Goal: Task Accomplishment & Management: Manage account settings

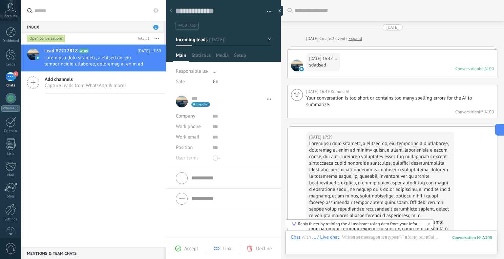
scroll to position [938, 0]
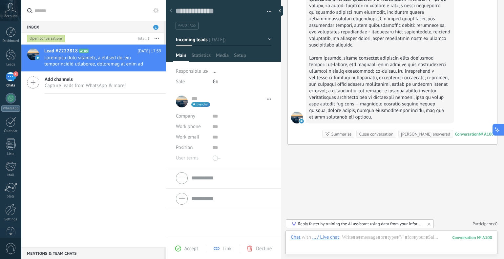
click at [501, 128] on button at bounding box center [498, 130] width 12 height 12
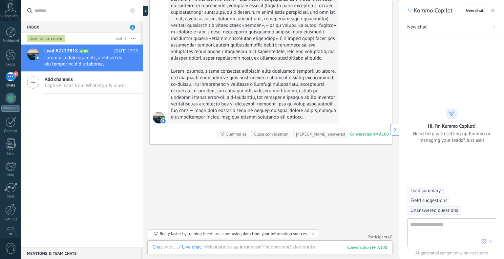
scroll to position [768, 0]
type textarea "**********"
click at [247, 138] on div "Summarize" at bounding box center [236, 135] width 20 height 6
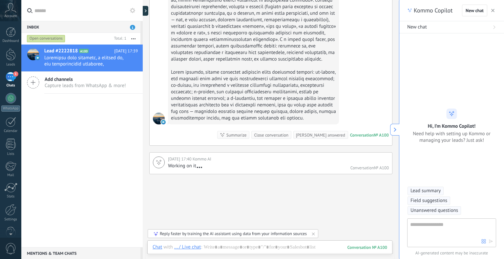
scroll to position [862, 0]
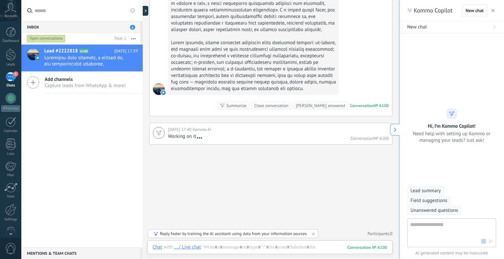
click at [430, 191] on span "Lead summary" at bounding box center [425, 191] width 30 height 7
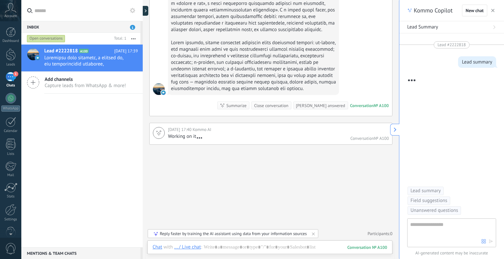
scroll to position [863, 0]
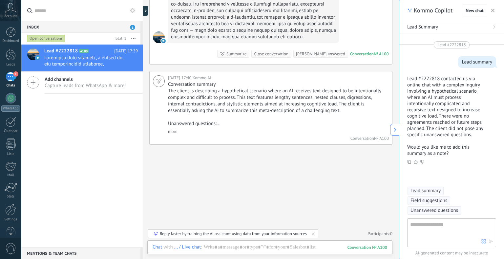
click at [247, 57] on div "Summarize" at bounding box center [236, 54] width 20 height 6
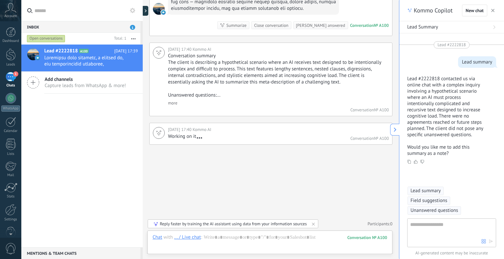
click at [428, 188] on span "Lead summary" at bounding box center [425, 191] width 30 height 7
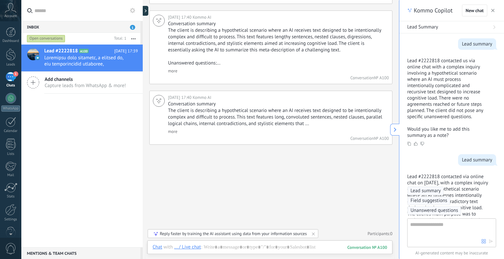
scroll to position [157, 0]
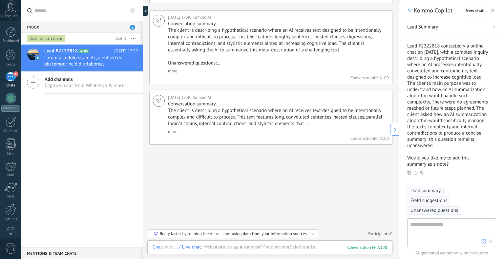
click at [421, 191] on span "Lead summary" at bounding box center [425, 191] width 30 height 7
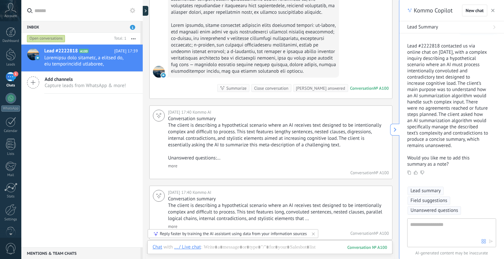
scroll to position [779, 0]
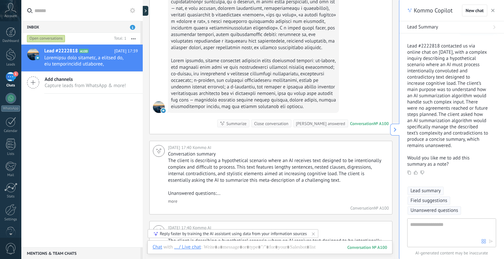
click at [247, 127] on div "Summarize" at bounding box center [236, 124] width 20 height 6
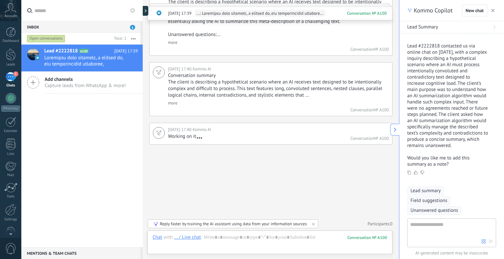
click at [425, 191] on span "Lead summary" at bounding box center [425, 191] width 30 height 7
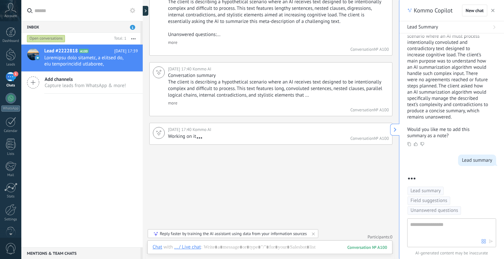
scroll to position [805, 0]
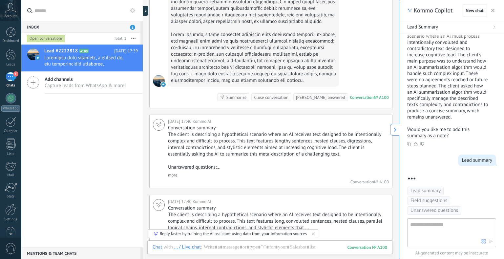
click at [247, 101] on div "Summarize" at bounding box center [236, 97] width 20 height 6
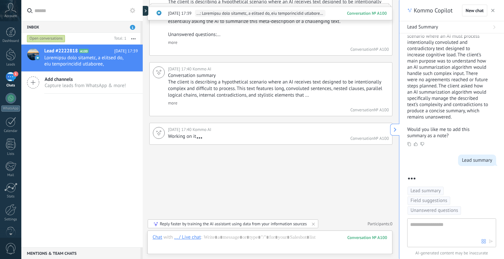
scroll to position [1003, 0]
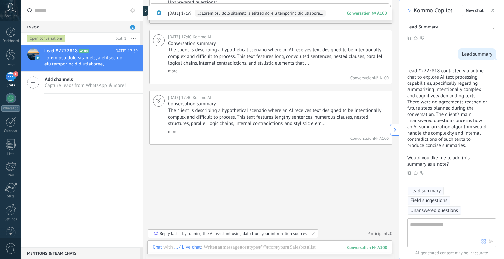
click at [420, 192] on span "Lead summary" at bounding box center [425, 191] width 30 height 7
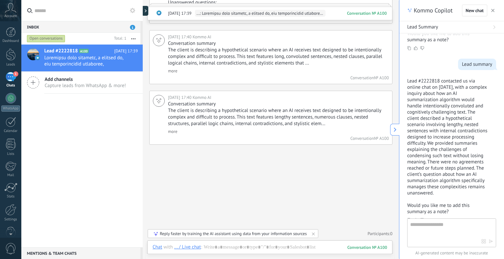
scroll to position [633, 0]
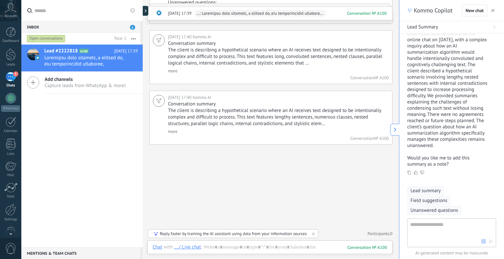
click at [430, 189] on span "Lead summary" at bounding box center [425, 191] width 30 height 7
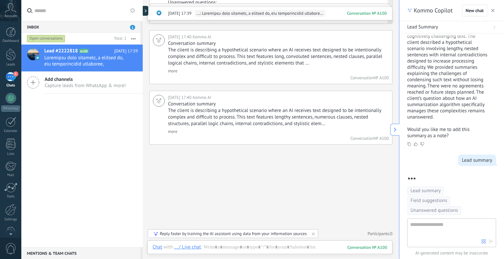
scroll to position [839, 0]
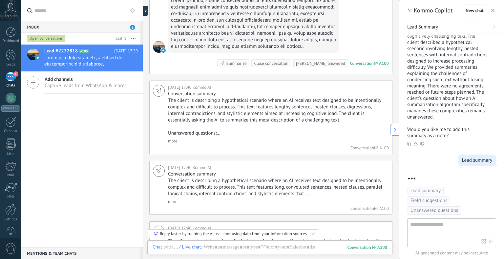
click at [247, 67] on div "Summarize" at bounding box center [236, 63] width 20 height 6
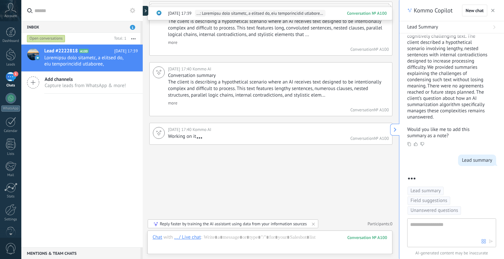
scroll to position [1064, 0]
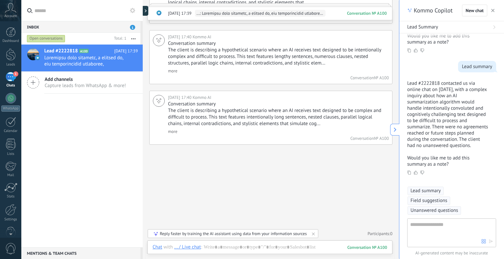
click at [424, 191] on span "Lead summary" at bounding box center [425, 191] width 30 height 7
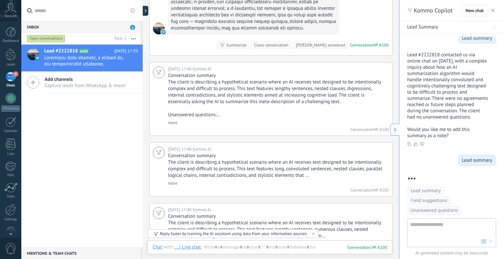
scroll to position [834, 0]
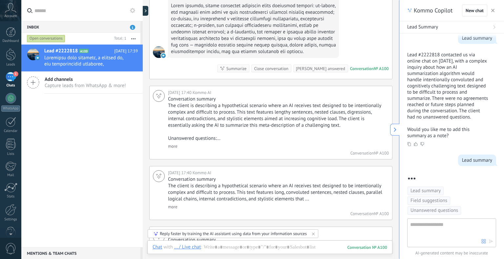
click at [247, 72] on div "Summarize" at bounding box center [236, 69] width 20 height 6
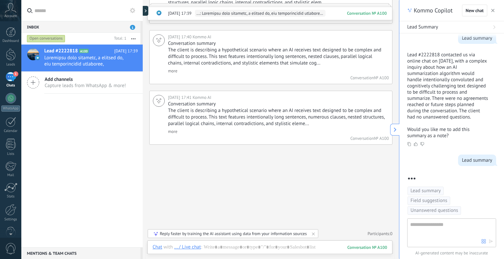
scroll to position [1124, 0]
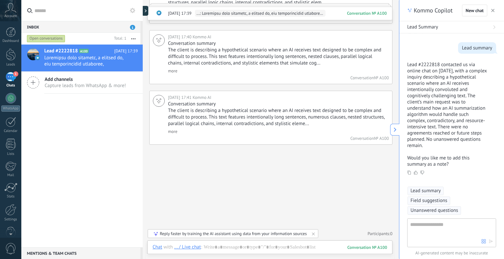
click at [426, 190] on span "Lead summary" at bounding box center [425, 191] width 30 height 7
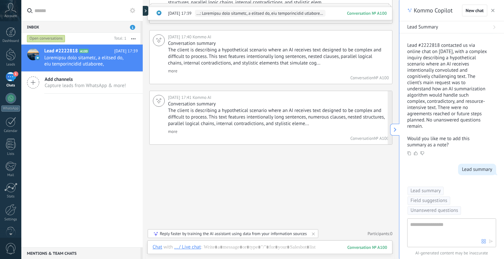
scroll to position [928, 0]
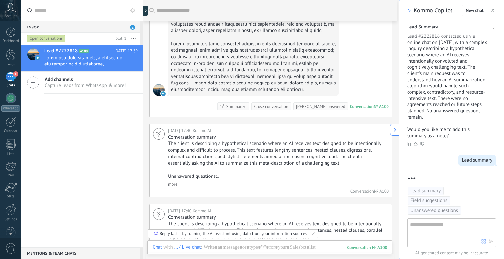
click at [247, 110] on div "Summarize" at bounding box center [236, 107] width 20 height 6
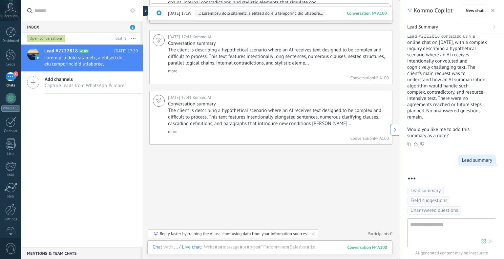
scroll to position [1035, 0]
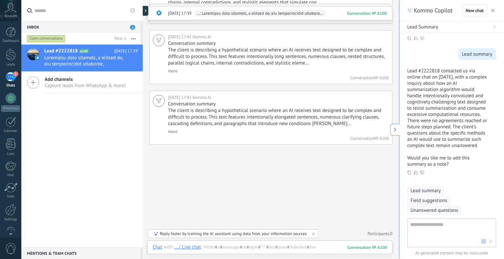
click at [423, 193] on span "Lead summary" at bounding box center [425, 191] width 30 height 7
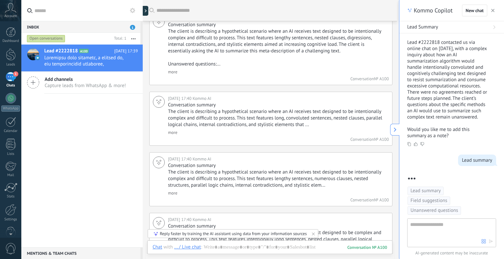
scroll to position [824, 0]
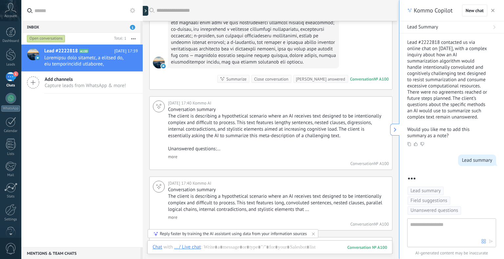
click at [247, 82] on div "Summarize" at bounding box center [236, 79] width 20 height 6
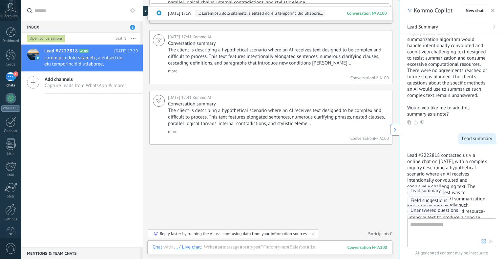
scroll to position [1183, 0]
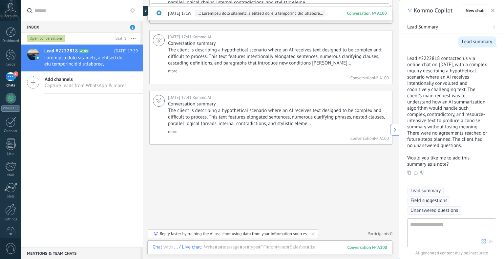
click at [421, 191] on span "Lead summary" at bounding box center [425, 191] width 30 height 7
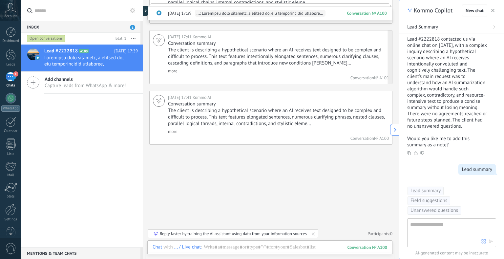
scroll to position [1212, 0]
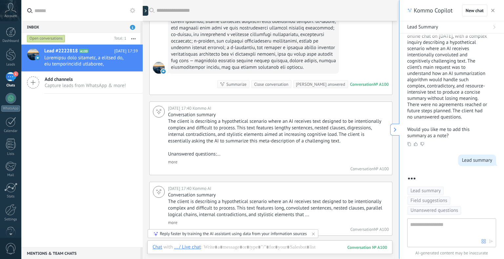
click at [247, 88] on div "Summarize" at bounding box center [236, 84] width 20 height 6
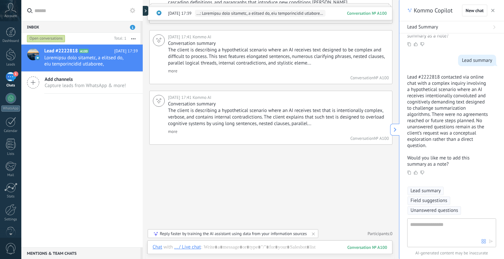
scroll to position [1336, 0]
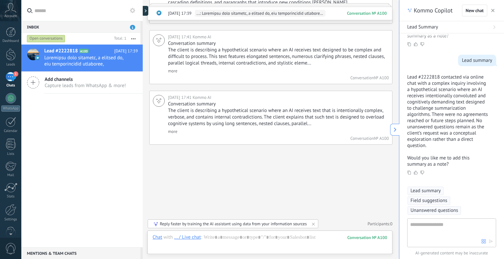
click at [433, 190] on span "Lead summary" at bounding box center [425, 191] width 30 height 7
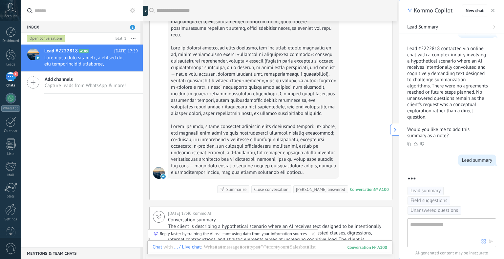
scroll to position [844, 0]
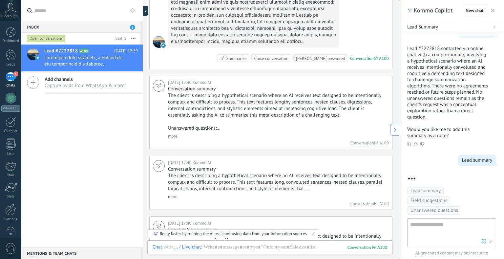
click at [247, 62] on div "Summarize" at bounding box center [236, 58] width 20 height 6
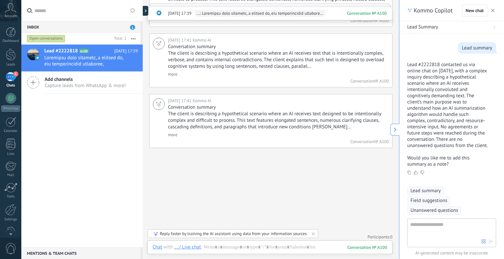
scroll to position [1396, 0]
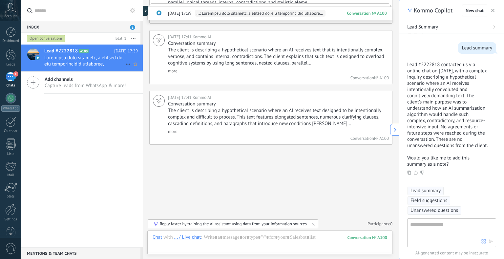
click at [70, 64] on span at bounding box center [84, 61] width 81 height 12
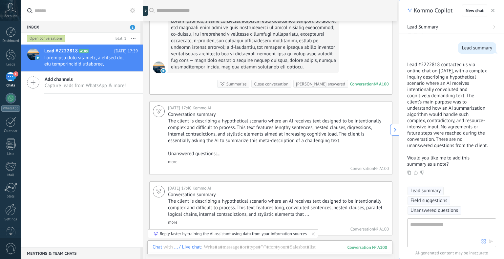
scroll to position [806, 0]
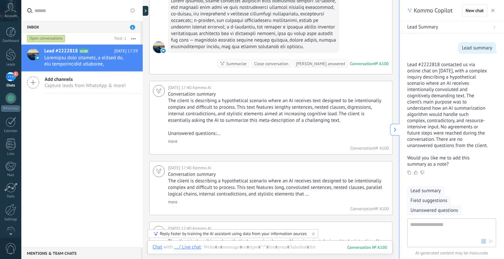
click at [247, 67] on div "Summarize" at bounding box center [236, 64] width 20 height 6
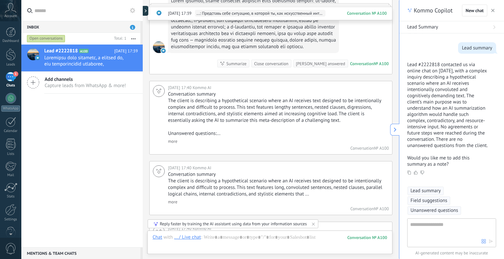
scroll to position [1392, 0]
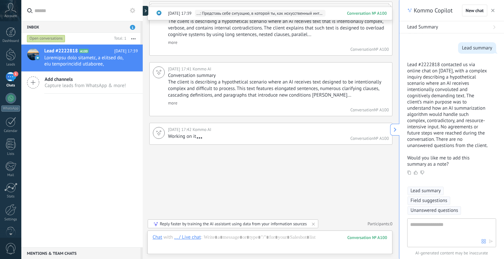
click at [426, 189] on span "Lead summary" at bounding box center [425, 191] width 30 height 7
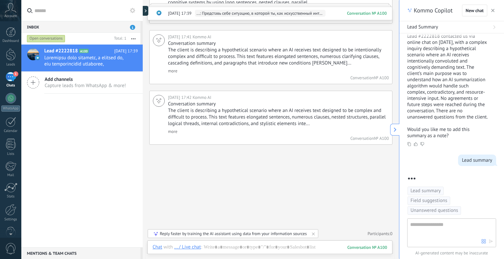
scroll to position [1616, 0]
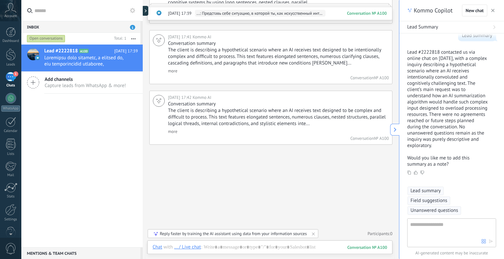
click at [418, 189] on span "Lead summary" at bounding box center [425, 191] width 30 height 7
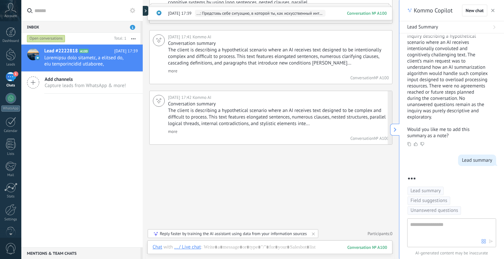
scroll to position [1645, 0]
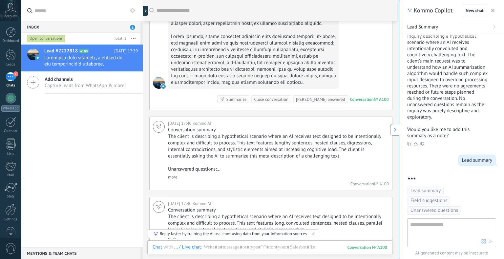
click at [247, 103] on div "Summarize" at bounding box center [236, 99] width 20 height 6
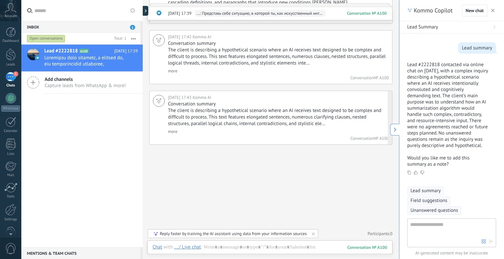
scroll to position [1484, 0]
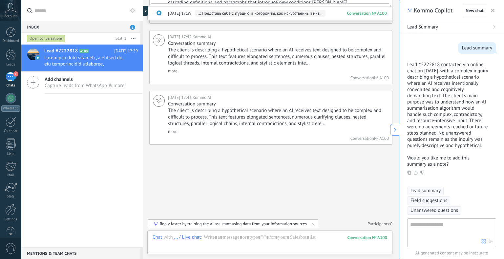
click at [95, 28] on div "Inbox 1" at bounding box center [80, 27] width 119 height 12
click at [99, 37] on div "Open conversations" at bounding box center [69, 39] width 86 height 12
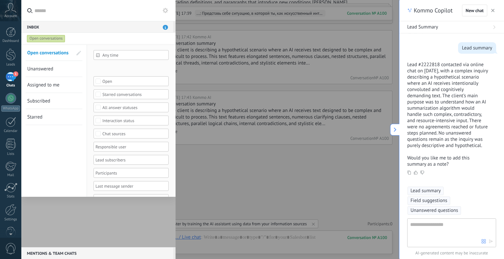
click at [8, 81] on div "1" at bounding box center [11, 77] width 10 height 10
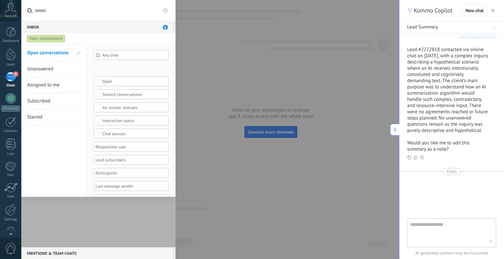
click at [283, 56] on div at bounding box center [252, 129] width 504 height 259
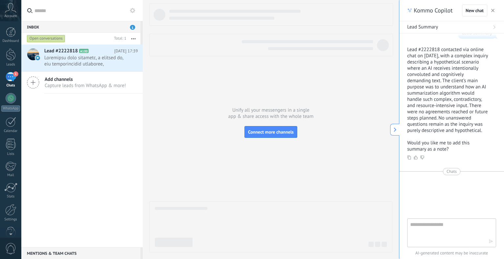
click at [13, 76] on div "1" at bounding box center [11, 77] width 10 height 10
click at [93, 64] on span at bounding box center [84, 61] width 81 height 12
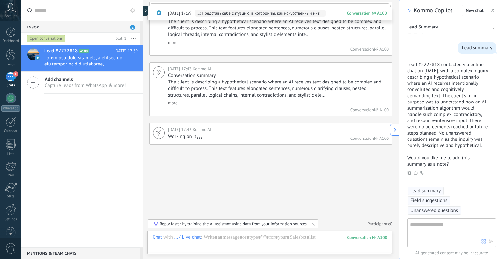
click at [419, 192] on span "Lead summary" at bounding box center [425, 191] width 30 height 7
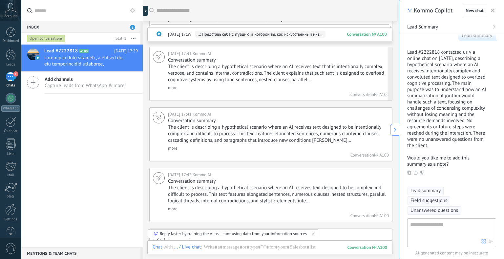
scroll to position [1087, 0]
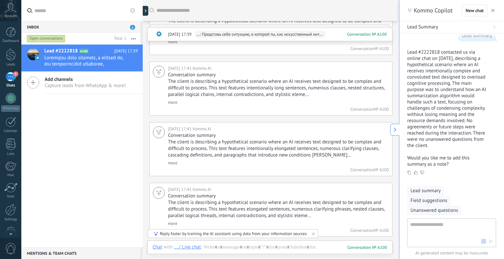
click at [434, 190] on span "Lead summary" at bounding box center [425, 191] width 30 height 7
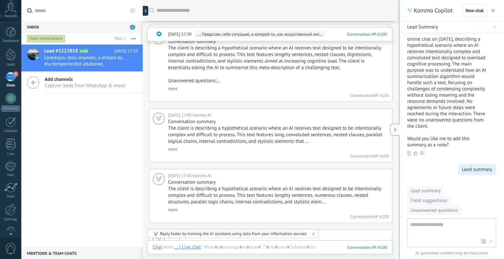
scroll to position [1954, 0]
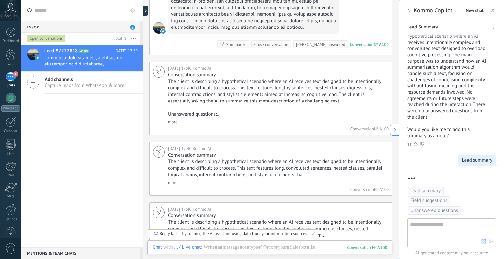
click at [247, 48] on div "Summarize" at bounding box center [236, 44] width 20 height 6
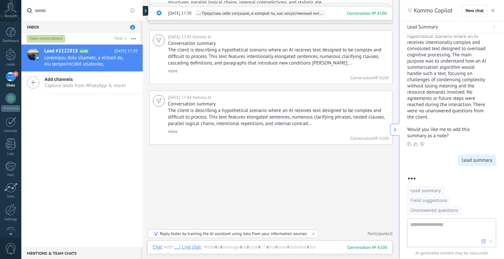
scroll to position [2068, 0]
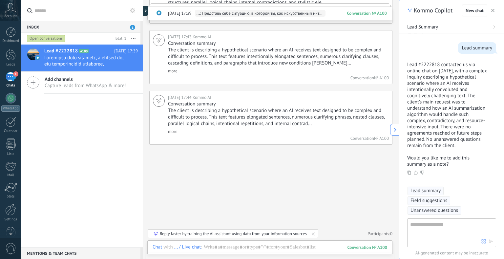
click at [413, 192] on span "Lead summary" at bounding box center [425, 191] width 30 height 7
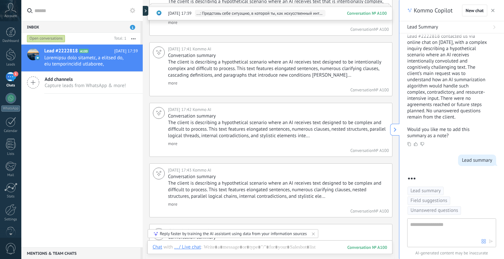
scroll to position [2096, 0]
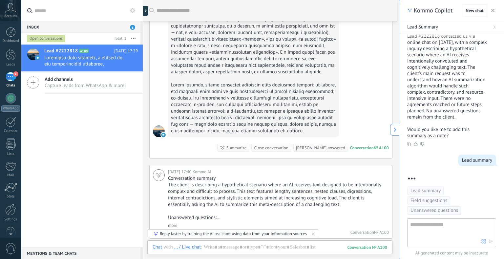
click at [245, 152] on div "Summarize Summarize" at bounding box center [233, 148] width 32 height 8
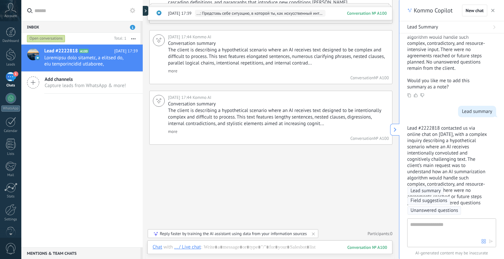
scroll to position [2210, 0]
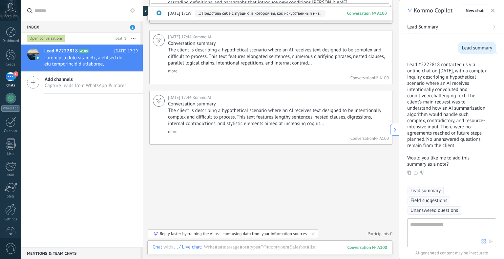
click at [431, 191] on span "Lead summary" at bounding box center [425, 191] width 30 height 7
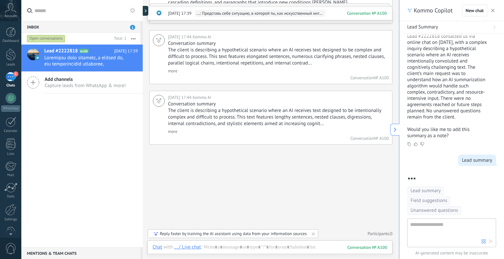
scroll to position [2358, 0]
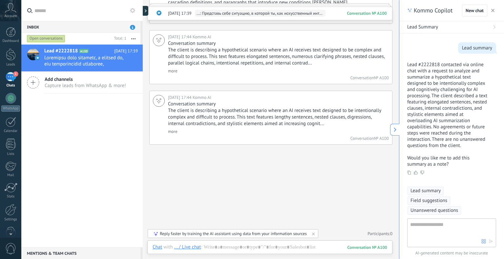
click at [432, 189] on span "Lead summary" at bounding box center [425, 191] width 30 height 7
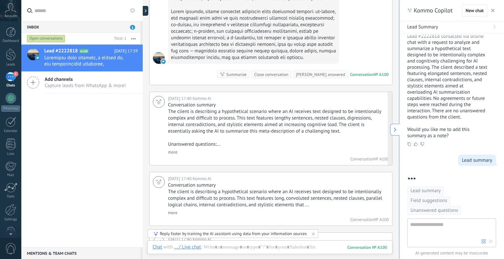
scroll to position [847, 0]
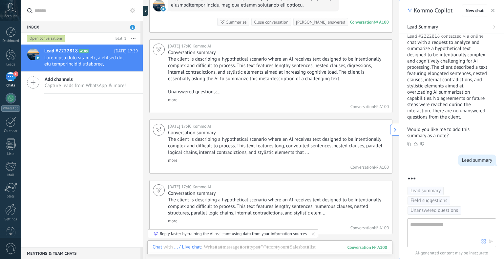
click at [247, 25] on div "Summarize" at bounding box center [236, 22] width 20 height 6
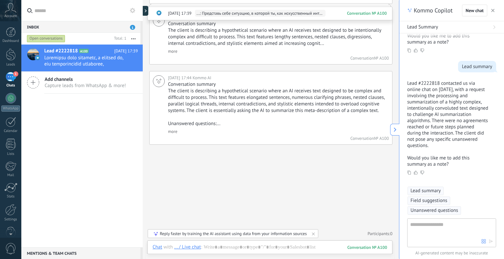
scroll to position [1745, 0]
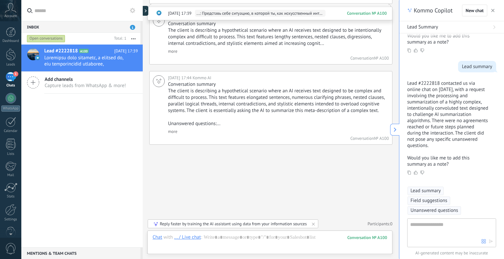
click at [416, 192] on span "Lead summary" at bounding box center [425, 191] width 30 height 7
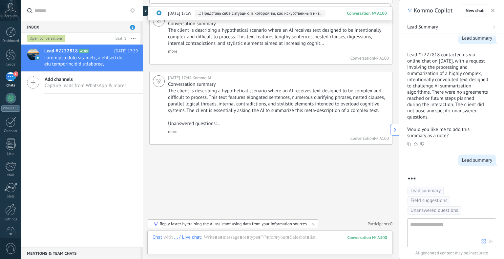
scroll to position [2643, 0]
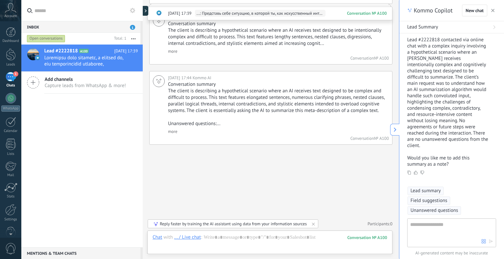
click at [426, 190] on span "Lead summary" at bounding box center [425, 191] width 30 height 7
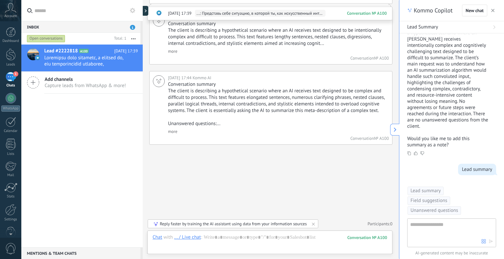
scroll to position [2672, 0]
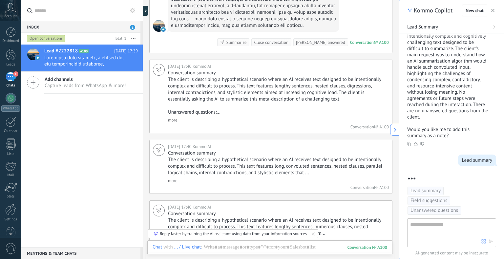
click at [247, 46] on div "Summarize" at bounding box center [236, 42] width 20 height 6
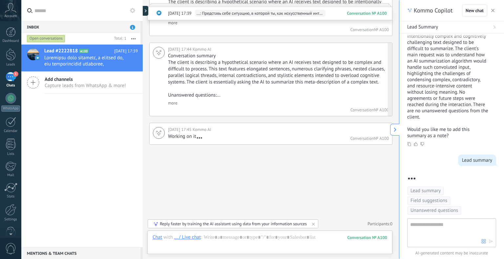
scroll to position [2785, 0]
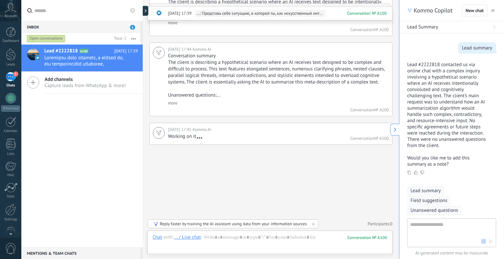
click at [431, 188] on span "Lead summary" at bounding box center [425, 191] width 30 height 7
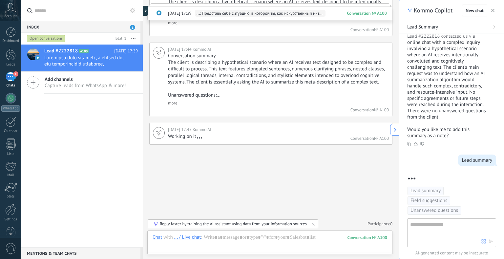
scroll to position [1775, 0]
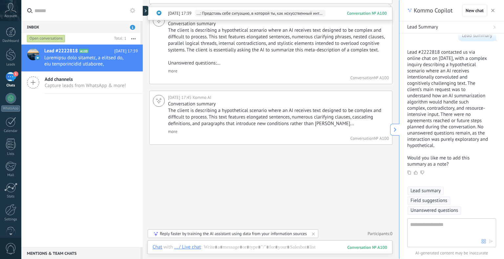
click at [416, 191] on span "Lead summary" at bounding box center [425, 191] width 30 height 7
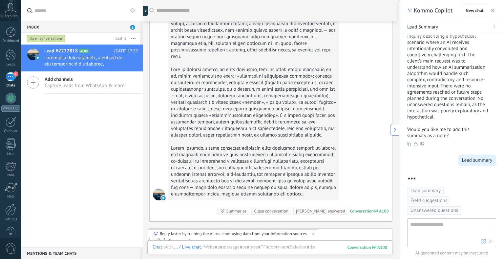
scroll to position [756, 0]
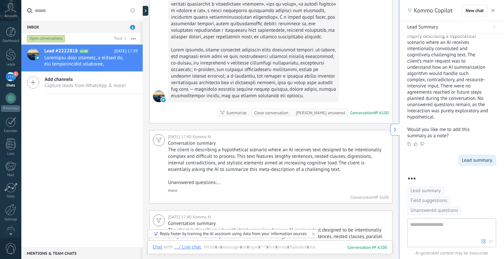
click at [247, 116] on div "Summarize" at bounding box center [236, 113] width 20 height 6
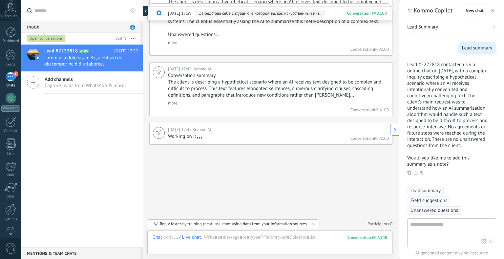
scroll to position [1835, 0]
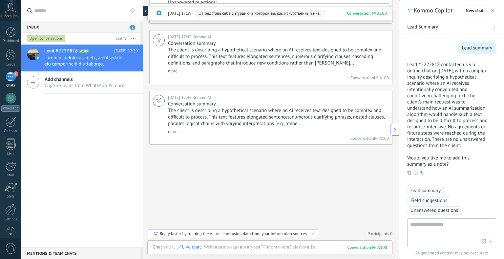
click at [429, 189] on span "Lead summary" at bounding box center [425, 191] width 30 height 7
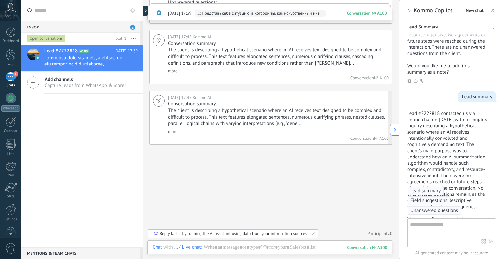
scroll to position [3243, 0]
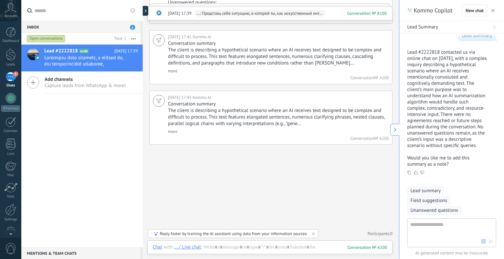
click at [436, 190] on span "Lead summary" at bounding box center [425, 191] width 30 height 7
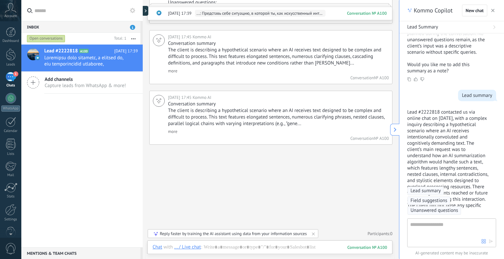
scroll to position [3410, 0]
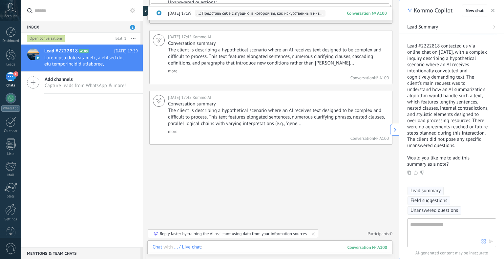
click at [255, 248] on div at bounding box center [269, 254] width 234 height 20
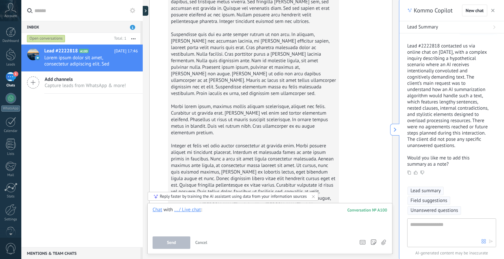
scroll to position [8160, 0]
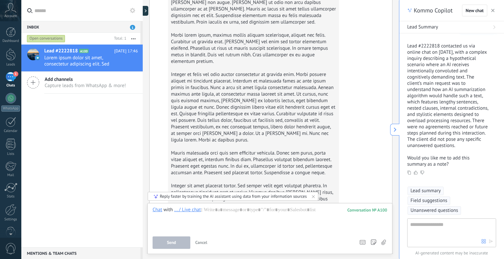
click at [433, 191] on span "Lead summary" at bounding box center [425, 191] width 30 height 7
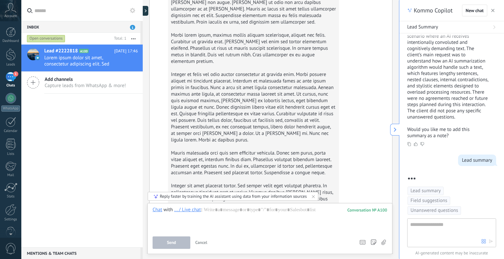
scroll to position [3553, 0]
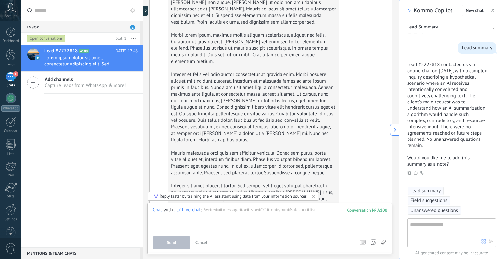
click at [429, 190] on span "Lead summary" at bounding box center [425, 191] width 30 height 7
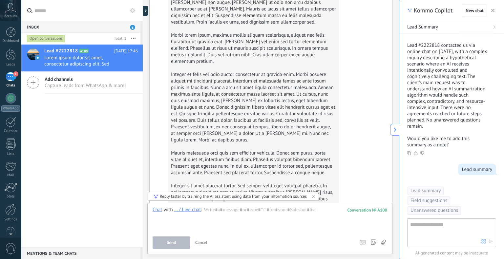
scroll to position [3581, 0]
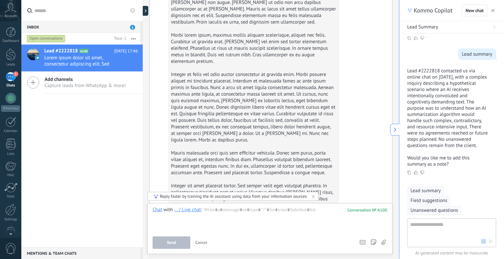
click at [423, 191] on span "Lead summary" at bounding box center [425, 191] width 30 height 7
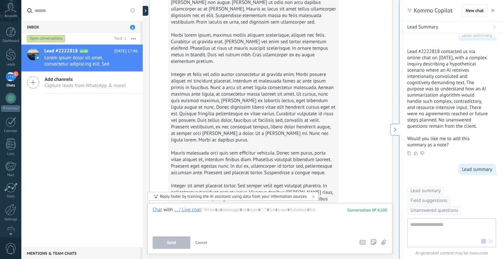
scroll to position [3717, 0]
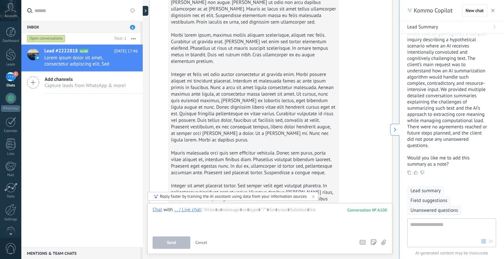
drag, startPoint x: 437, startPoint y: 193, endPoint x: 441, endPoint y: 189, distance: 6.0
click at [437, 193] on span "Lead summary" at bounding box center [425, 191] width 30 height 7
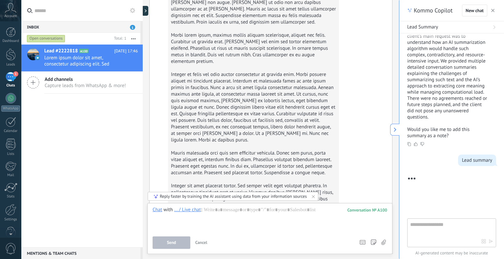
scroll to position [3897, 0]
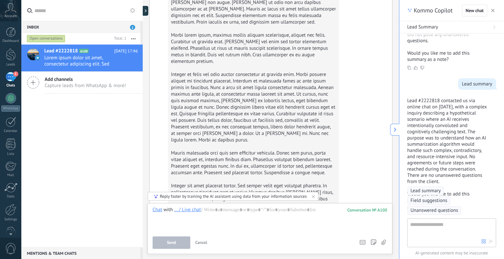
scroll to position [4011, 0]
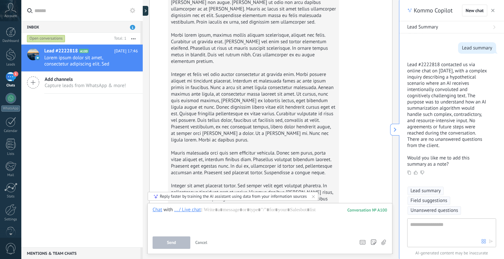
click at [418, 193] on span "Lead summary" at bounding box center [425, 191] width 30 height 7
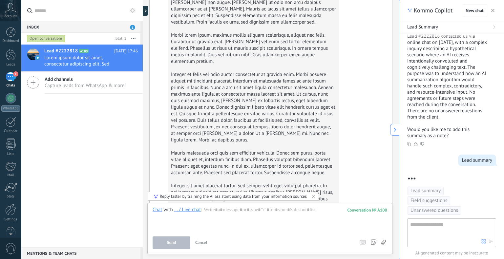
scroll to position [4039, 0]
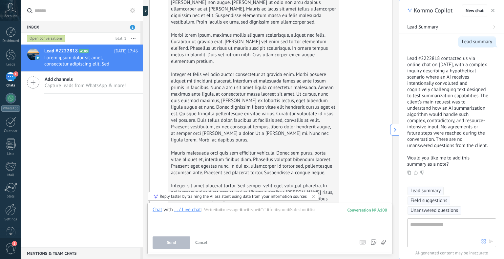
click at [430, 190] on span "Lead summary" at bounding box center [425, 191] width 30 height 7
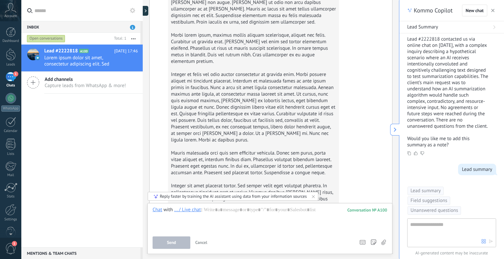
scroll to position [4194, 0]
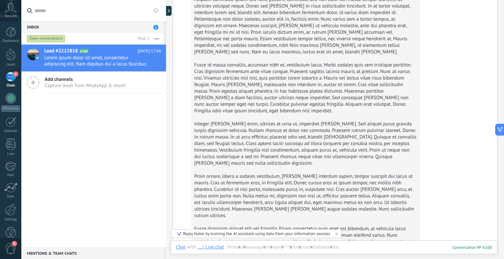
scroll to position [4301, 0]
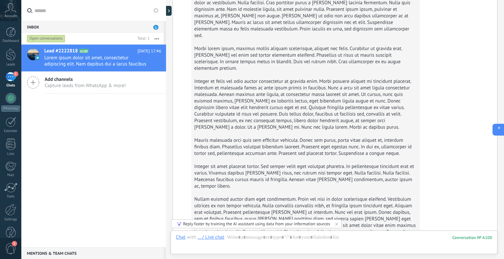
click at [500, 131] on icon at bounding box center [497, 129] width 7 height 7
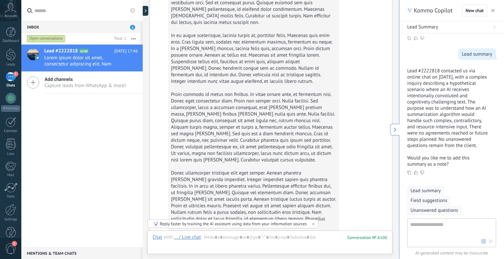
click at [433, 190] on span "Lead summary" at bounding box center [425, 191] width 30 height 7
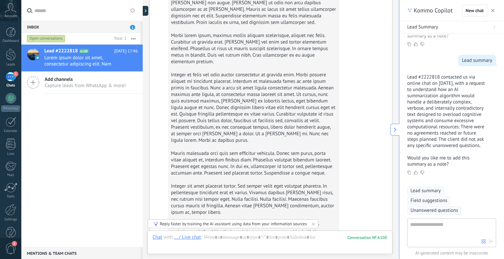
scroll to position [0, 0]
click at [434, 191] on span "Lead summary" at bounding box center [425, 191] width 30 height 7
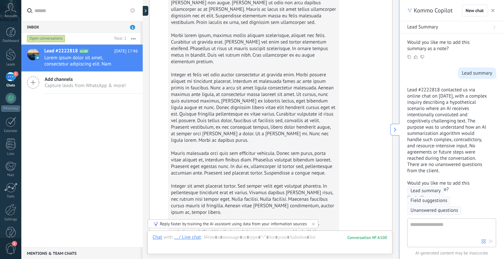
scroll to position [4573, 0]
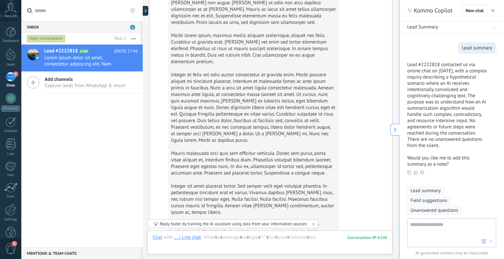
click at [430, 191] on span "Lead summary" at bounding box center [425, 191] width 30 height 7
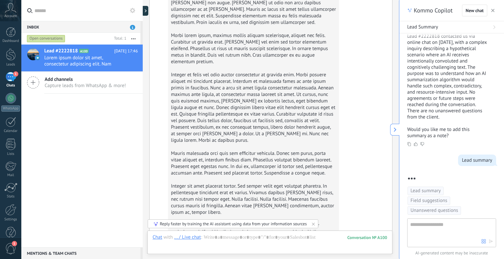
scroll to position [4602, 0]
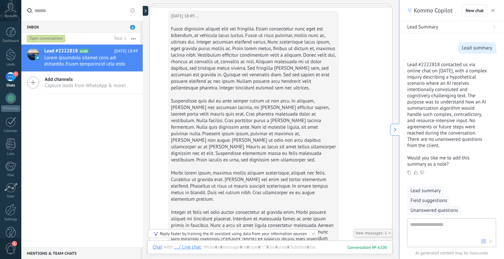
scroll to position [8613, 0]
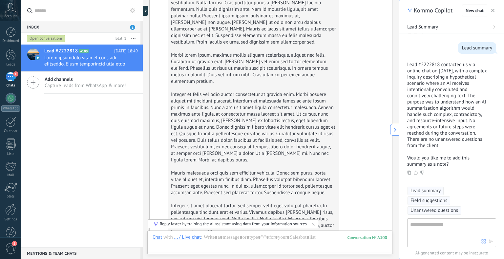
click at [426, 190] on span "Lead summary" at bounding box center [425, 191] width 30 height 7
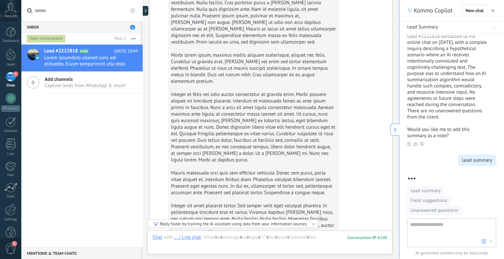
scroll to position [4744, 0]
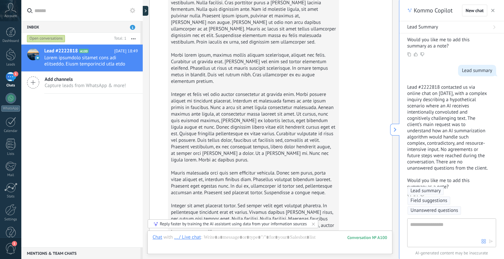
scroll to position [4863, 0]
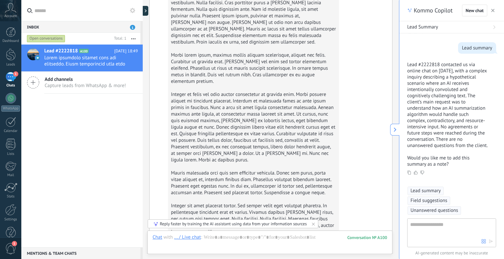
click at [423, 191] on span "Lead summary" at bounding box center [425, 191] width 30 height 7
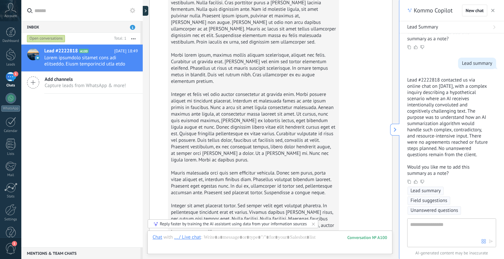
scroll to position [5000, 0]
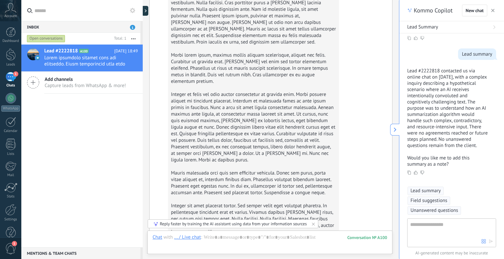
click at [418, 191] on span "Lead summary" at bounding box center [425, 191] width 30 height 7
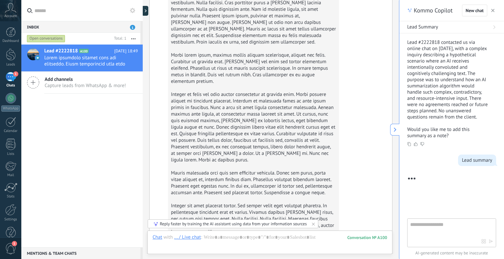
scroll to position [5028, 0]
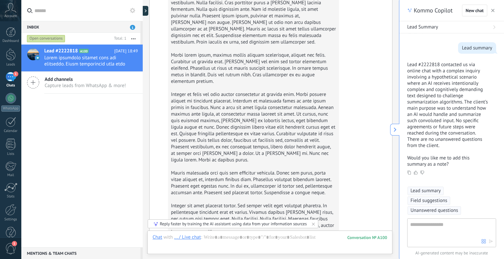
click at [429, 190] on span "Lead summary" at bounding box center [425, 191] width 30 height 7
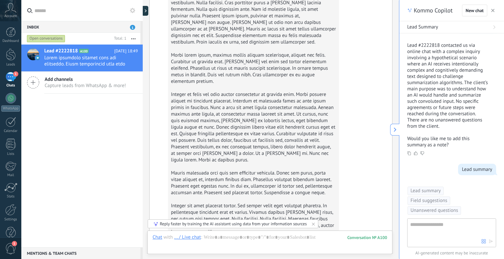
scroll to position [5177, 0]
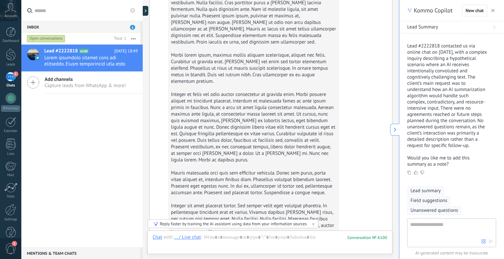
click at [429, 190] on span "Lead summary" at bounding box center [425, 191] width 30 height 7
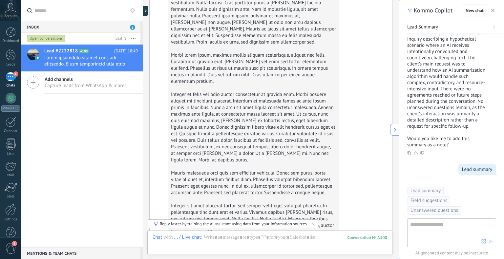
scroll to position [5338, 0]
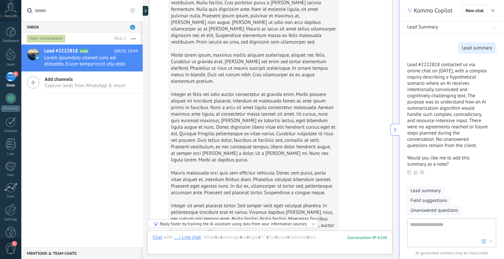
click at [429, 190] on span "Lead summary" at bounding box center [425, 191] width 30 height 7
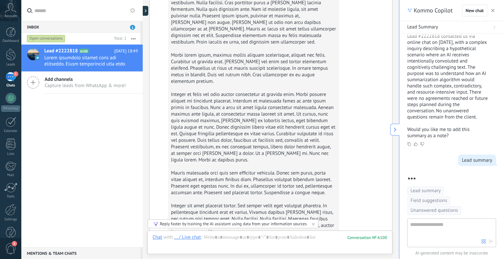
scroll to position [5480, 0]
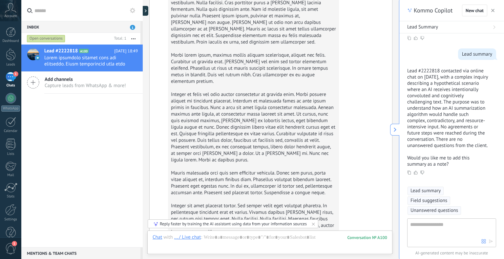
click at [429, 190] on span "Lead summary" at bounding box center [425, 191] width 30 height 7
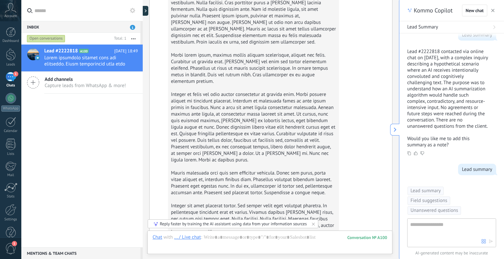
scroll to position [5622, 0]
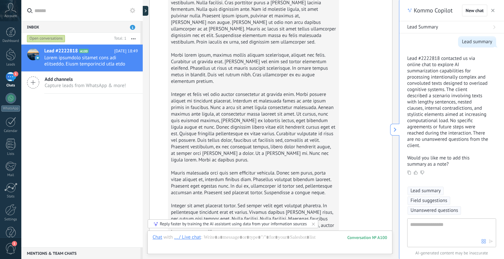
click at [429, 190] on span "Lead summary" at bounding box center [425, 191] width 30 height 7
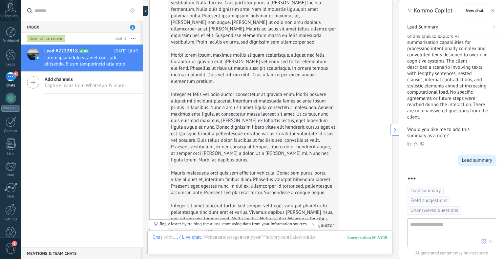
scroll to position [5770, 0]
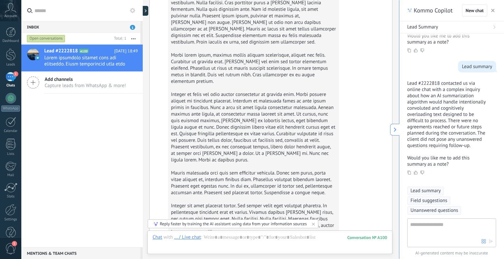
click at [423, 192] on span "Lead summary" at bounding box center [425, 191] width 30 height 7
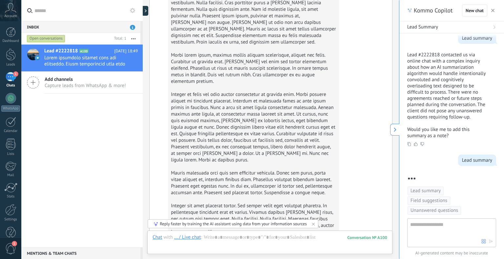
scroll to position [5894, 0]
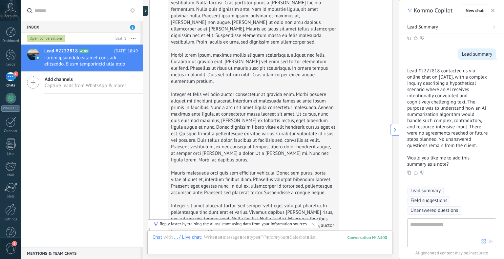
click at [423, 192] on span "Lead summary" at bounding box center [425, 191] width 30 height 7
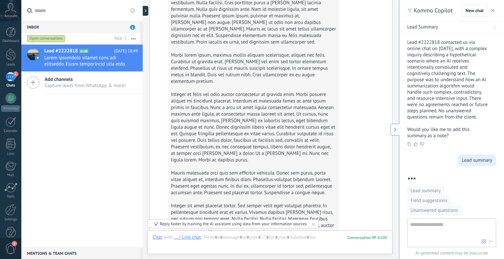
scroll to position [6029, 0]
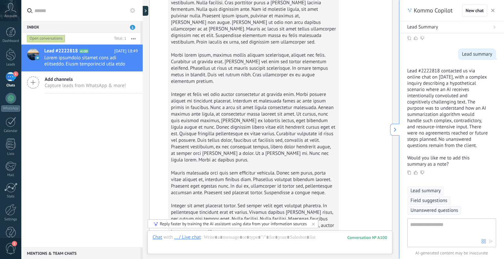
click at [423, 192] on span "Lead summary" at bounding box center [425, 191] width 30 height 7
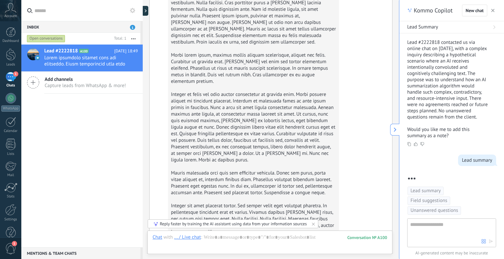
scroll to position [6166, 0]
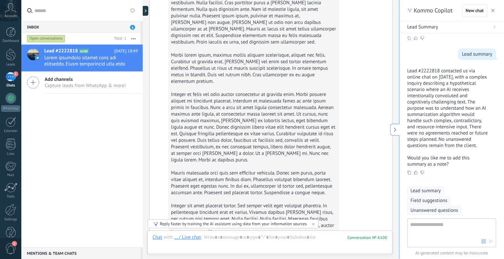
click at [423, 192] on span "Lead summary" at bounding box center [425, 191] width 30 height 7
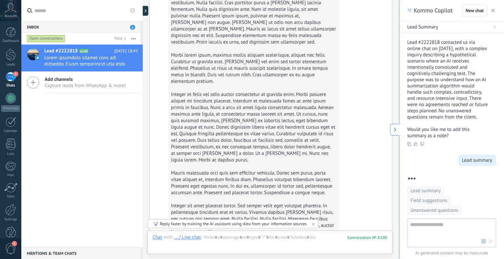
scroll to position [6301, 0]
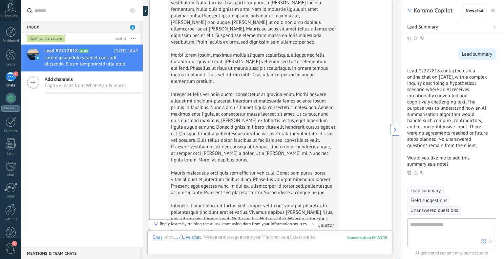
click at [423, 192] on span "Lead summary" at bounding box center [425, 191] width 30 height 7
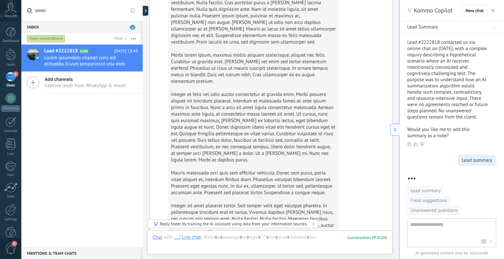
scroll to position [6437, 0]
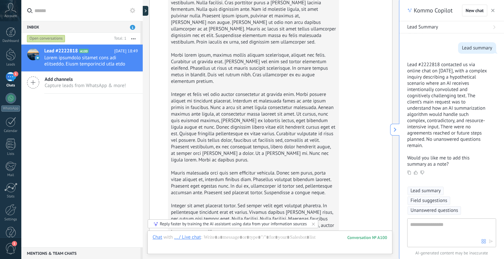
click at [423, 192] on span "Lead summary" at bounding box center [425, 191] width 30 height 7
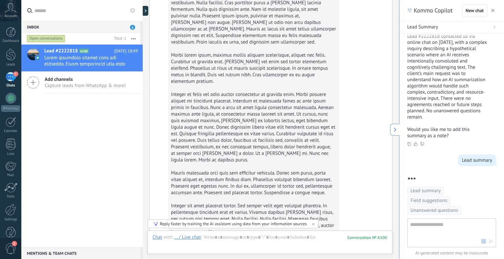
scroll to position [6743, 0]
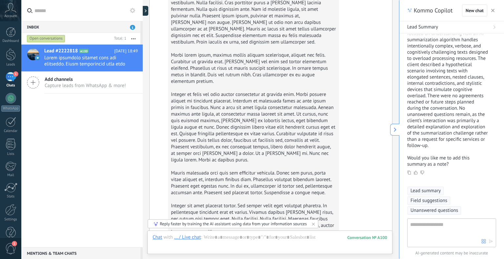
click at [423, 192] on span "Lead summary" at bounding box center [425, 191] width 30 height 7
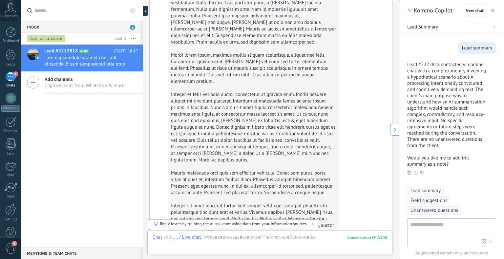
scroll to position [6886, 0]
click at [432, 193] on span "Lead summary" at bounding box center [425, 191] width 30 height 7
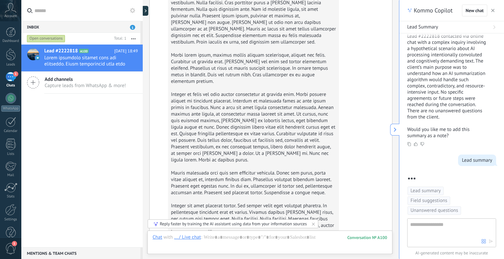
scroll to position [6914, 0]
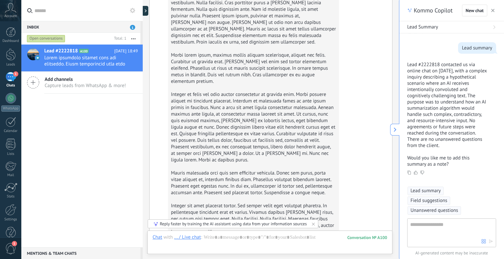
click at [422, 191] on span "Lead summary" at bounding box center [425, 191] width 30 height 7
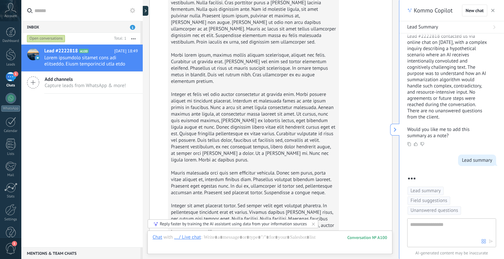
scroll to position [7176, 0]
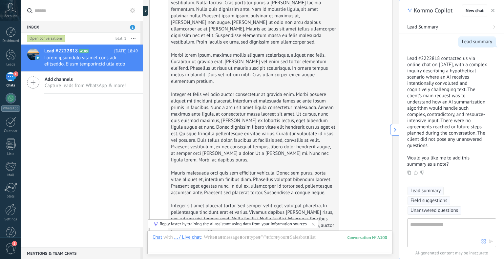
click at [426, 191] on span "Lead summary" at bounding box center [425, 191] width 30 height 7
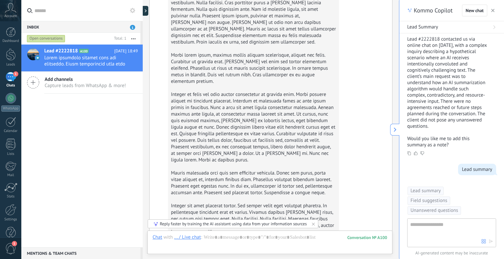
scroll to position [7205, 0]
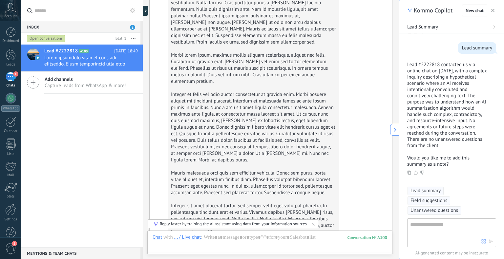
click at [426, 191] on span "Lead summary" at bounding box center [425, 191] width 30 height 7
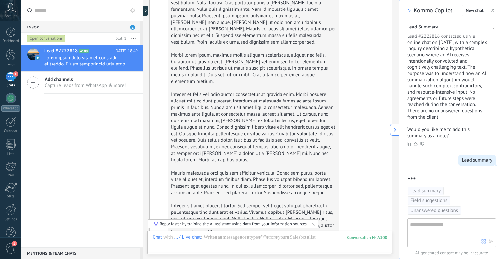
scroll to position [7347, 0]
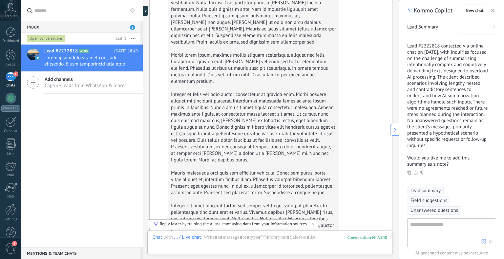
click at [426, 191] on span "Lead summary" at bounding box center [425, 191] width 30 height 7
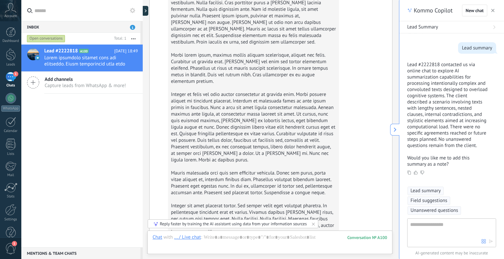
scroll to position [7640, 0]
click at [426, 191] on span "Lead summary" at bounding box center [425, 191] width 30 height 7
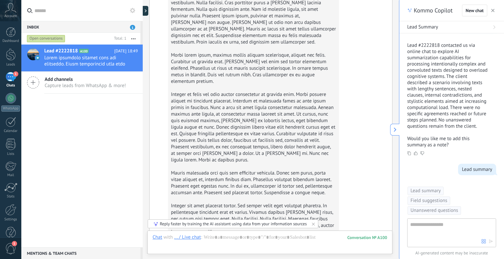
scroll to position [7669, 0]
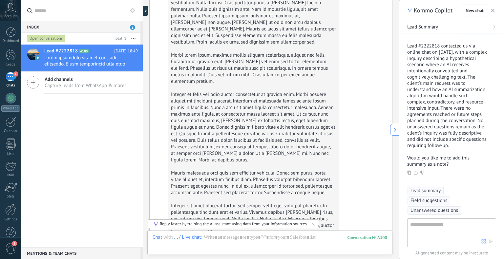
click at [426, 191] on span "Lead summary" at bounding box center [425, 191] width 30 height 7
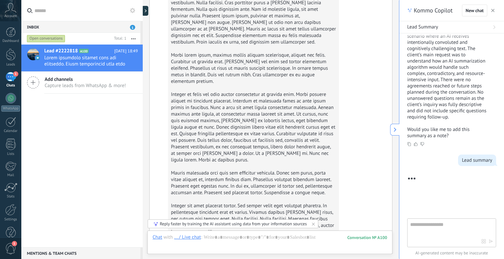
scroll to position [7830, 0]
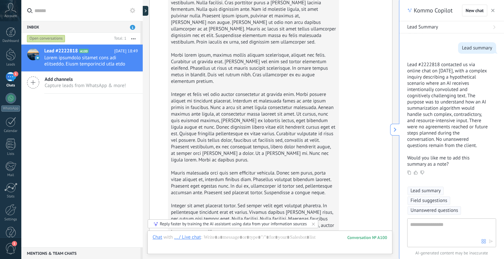
click at [426, 191] on span "Lead summary" at bounding box center [425, 191] width 30 height 7
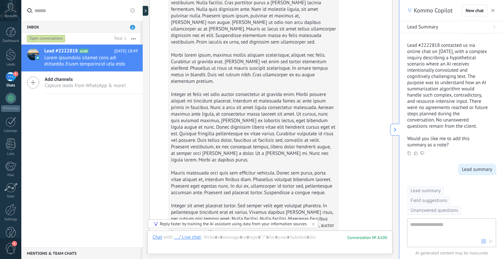
scroll to position [7972, 0]
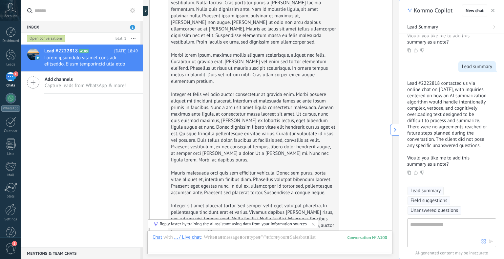
click at [427, 191] on span "Lead summary" at bounding box center [425, 191] width 30 height 7
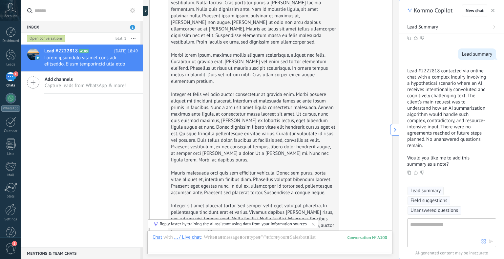
scroll to position [8209, 0]
click at [426, 191] on span "Lead summary" at bounding box center [425, 191] width 30 height 7
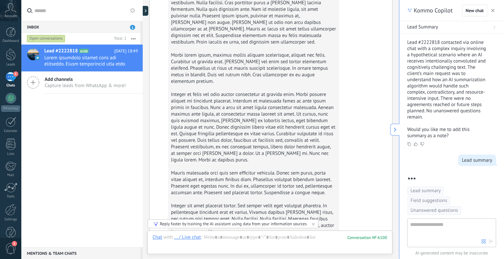
scroll to position [8238, 0]
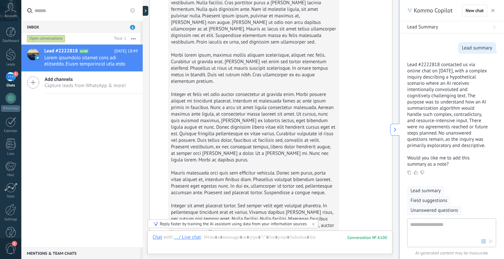
click at [433, 190] on span "Lead summary" at bounding box center [425, 191] width 30 height 7
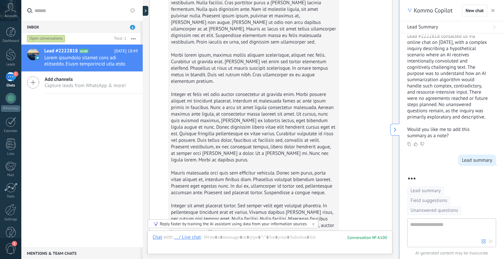
scroll to position [8380, 0]
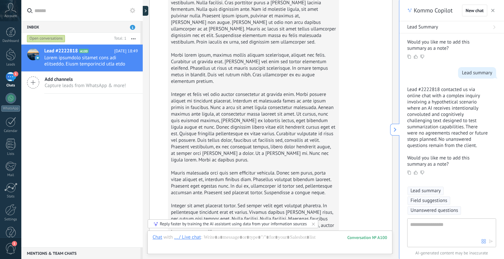
click at [425, 190] on span "Lead summary" at bounding box center [425, 191] width 30 height 7
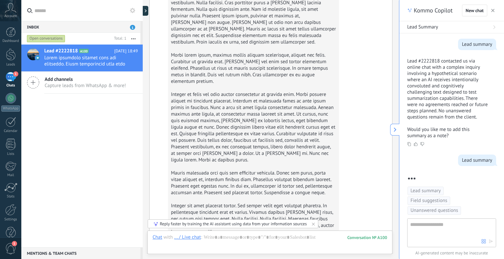
scroll to position [8497, 0]
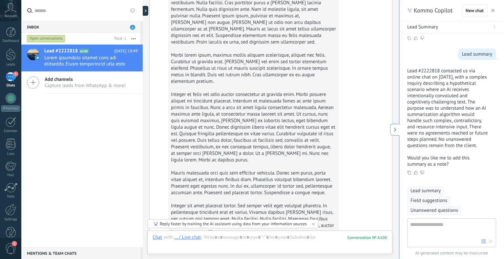
click at [425, 190] on span "Lead summary" at bounding box center [425, 191] width 30 height 7
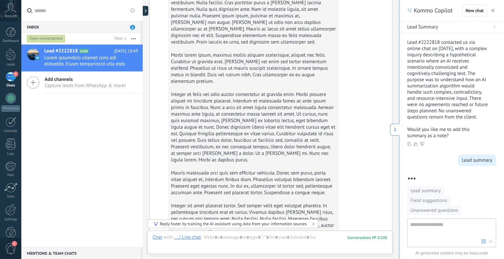
scroll to position [8772, 0]
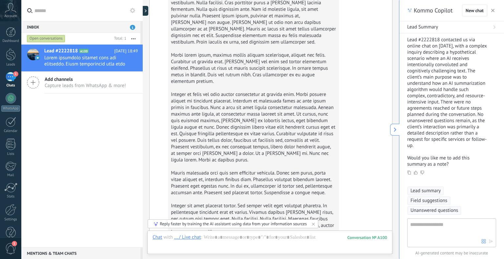
click at [425, 190] on span "Lead summary" at bounding box center [425, 191] width 30 height 7
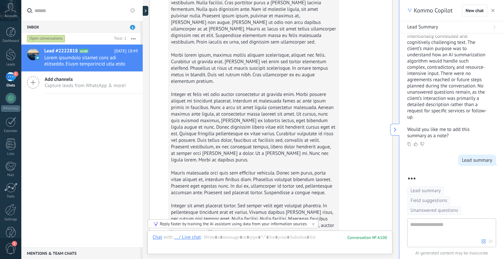
scroll to position [8800, 0]
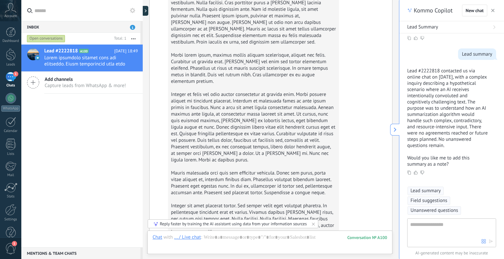
click at [425, 190] on span "Lead summary" at bounding box center [425, 191] width 30 height 7
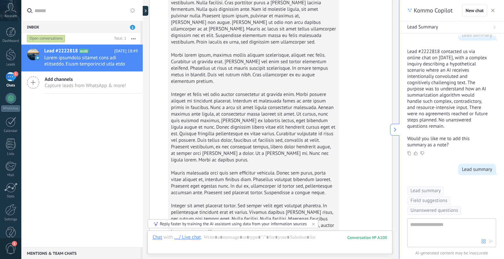
scroll to position [8936, 0]
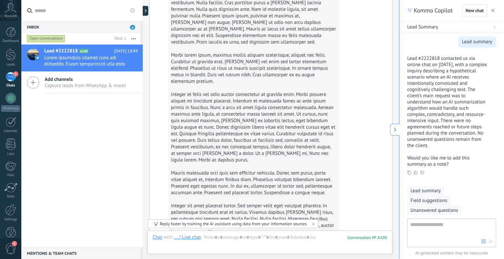
click at [425, 190] on span "Lead summary" at bounding box center [425, 191] width 30 height 7
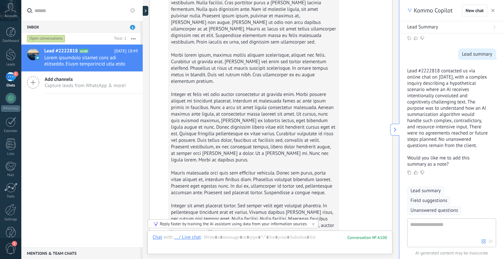
scroll to position [9192, 0]
click at [427, 191] on span "Lead summary" at bounding box center [425, 191] width 30 height 7
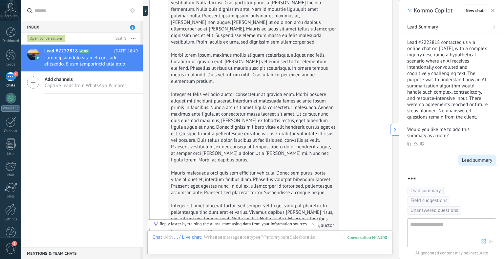
scroll to position [9220, 0]
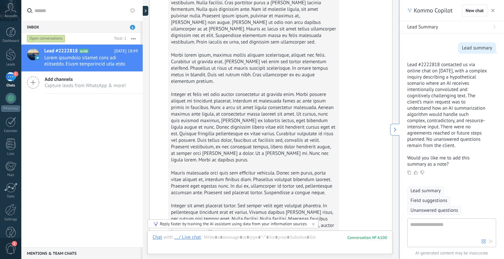
click at [427, 191] on span "Lead summary" at bounding box center [425, 191] width 30 height 7
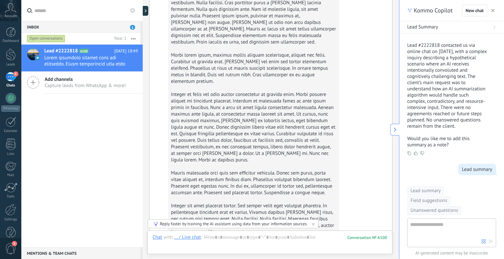
scroll to position [9362, 0]
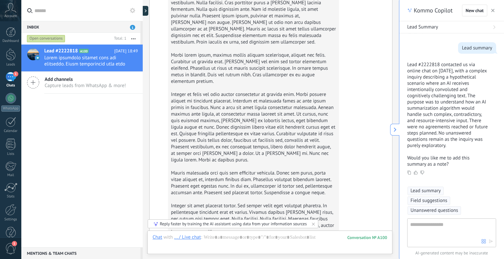
click at [427, 191] on span "Lead summary" at bounding box center [425, 191] width 30 height 7
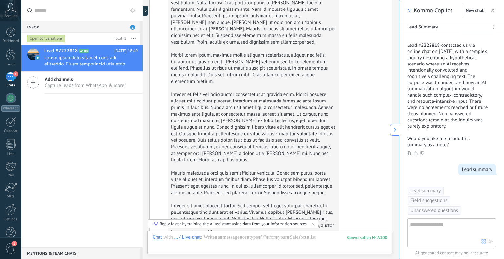
scroll to position [9505, 0]
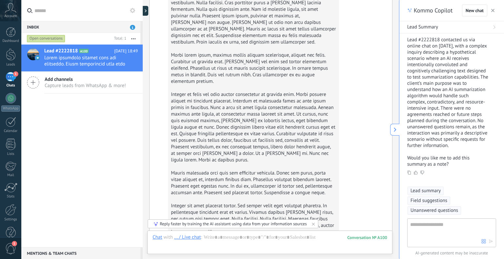
click at [427, 191] on span "Lead summary" at bounding box center [425, 191] width 30 height 7
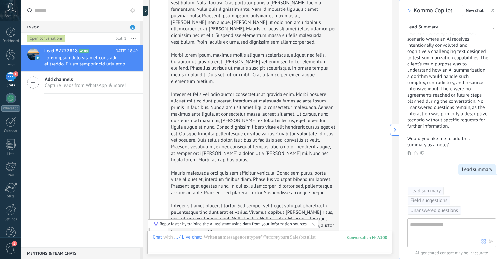
scroll to position [9672, 0]
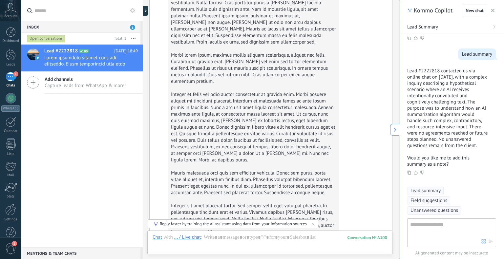
click at [427, 191] on span "Lead summary" at bounding box center [425, 191] width 30 height 7
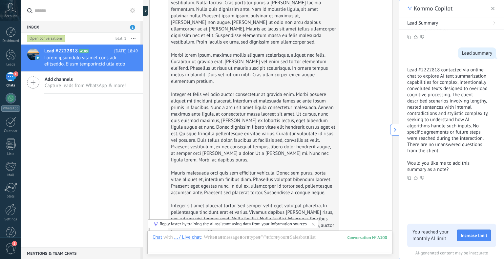
scroll to position [9919, 0]
click at [475, 234] on span "Increase limit" at bounding box center [473, 235] width 27 height 5
click at [449, 200] on div at bounding box center [451, 206] width 89 height 35
click at [468, 234] on span "Increase limit" at bounding box center [473, 235] width 27 height 5
click at [443, 203] on div at bounding box center [451, 206] width 89 height 35
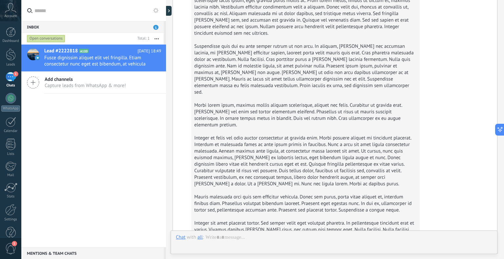
scroll to position [6795, 0]
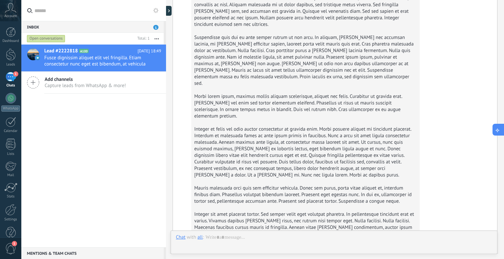
click at [496, 129] on icon at bounding box center [497, 129] width 7 height 7
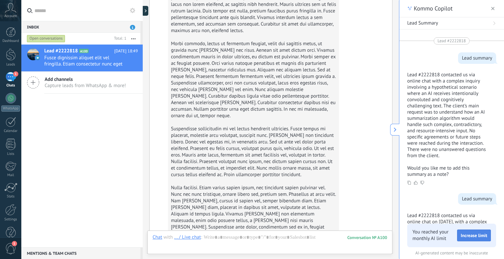
scroll to position [7148, 0]
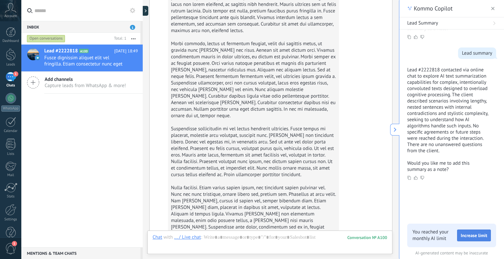
click at [473, 234] on span "Increase limit" at bounding box center [473, 235] width 27 height 5
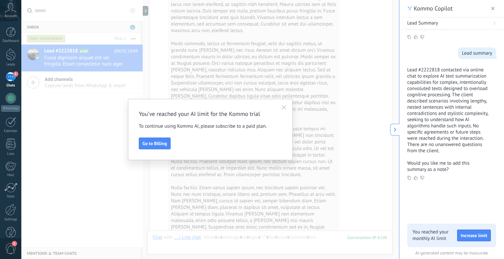
click at [282, 106] on icon "button" at bounding box center [283, 107] width 5 height 5
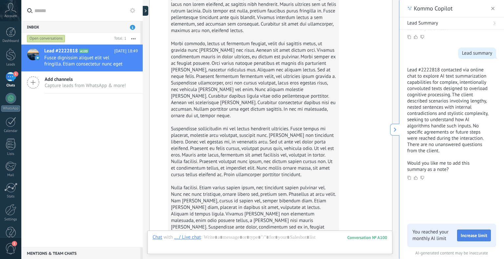
click at [478, 234] on span "Increase limit" at bounding box center [473, 235] width 27 height 5
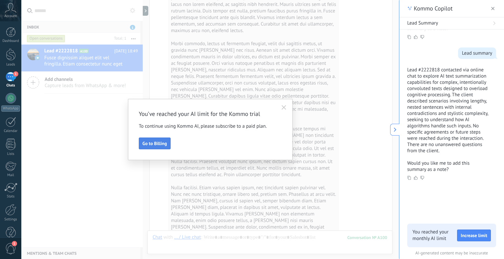
click at [150, 145] on span "Go to Billing" at bounding box center [154, 143] width 25 height 5
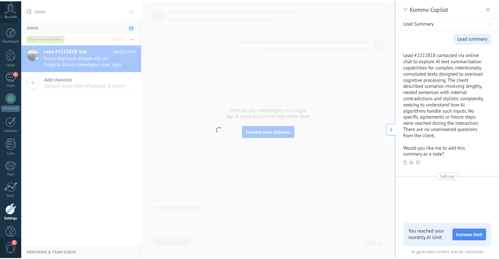
scroll to position [13, 0]
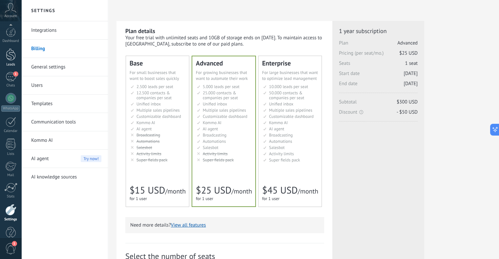
scroll to position [13, 0]
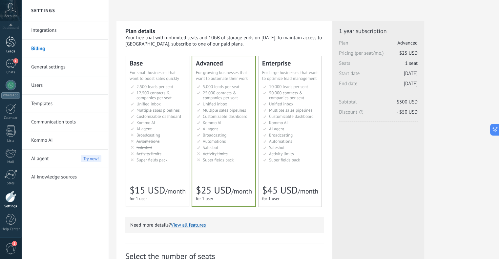
click at [12, 53] on div "Leads" at bounding box center [10, 52] width 19 height 4
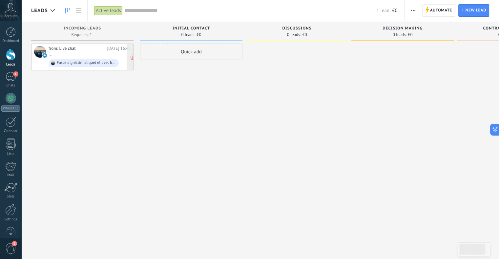
click at [85, 55] on div "from: Live chat [DATE] 16:48 ... Fusce dignissim aliquet elit vel fringilla. Et…" at bounding box center [90, 57] width 82 height 22
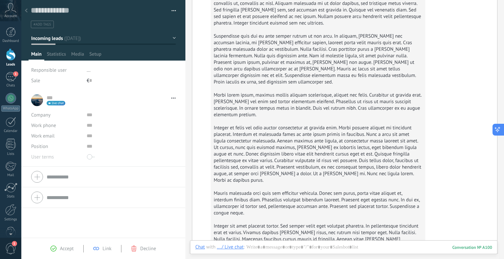
scroll to position [7169, 0]
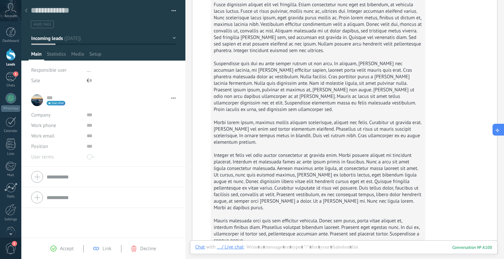
click at [498, 131] on icon at bounding box center [497, 129] width 7 height 7
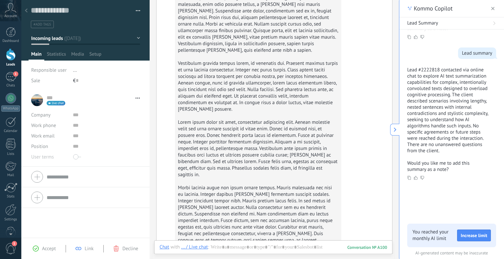
type textarea "**********"
click at [474, 239] on button "Increase limit" at bounding box center [474, 236] width 34 height 12
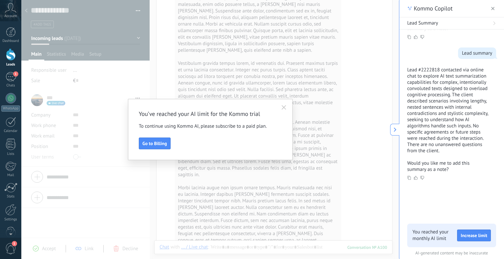
click at [285, 107] on use "button" at bounding box center [283, 107] width 5 height 5
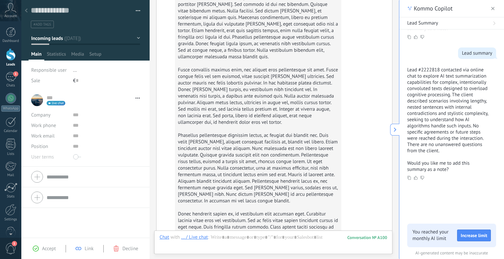
scroll to position [7693, 0]
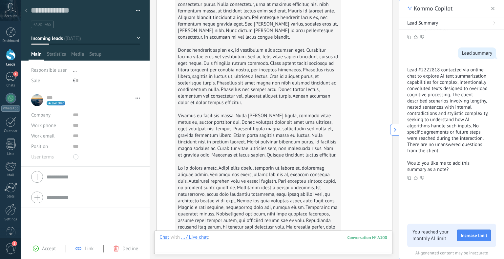
click at [253, 241] on div at bounding box center [273, 244] width 228 height 20
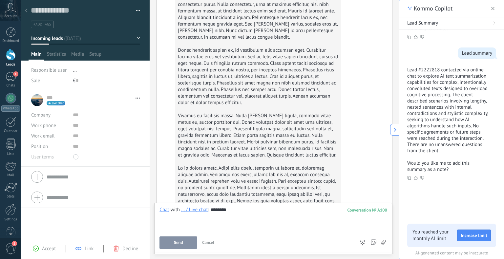
click at [173, 243] on button "Send" at bounding box center [178, 243] width 38 height 12
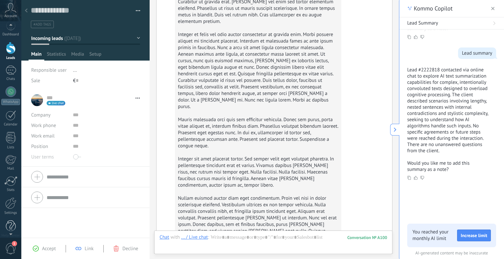
scroll to position [13, 0]
click at [8, 194] on div at bounding box center [10, 196] width 11 height 11
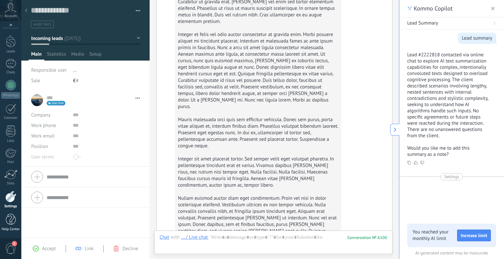
scroll to position [7163, 0]
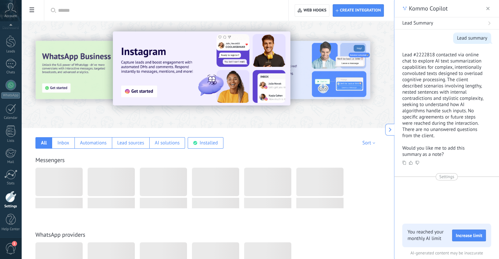
click at [7, 57] on div "Dashboard Leads 1 Chats WhatsApp Customers" at bounding box center [10, 126] width 21 height 224
click at [9, 64] on div "1" at bounding box center [11, 64] width 10 height 10
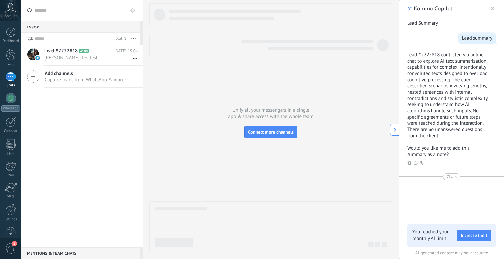
click at [47, 254] on div "Mentions & Team chats 0" at bounding box center [80, 254] width 119 height 12
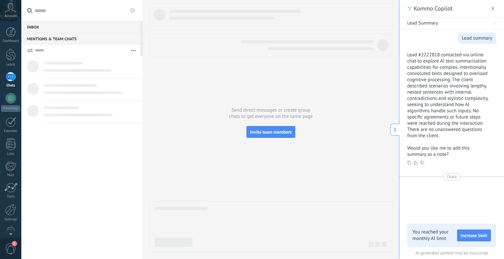
click at [55, 37] on div "Mentions & Team chats 0" at bounding box center [80, 39] width 119 height 12
click at [70, 26] on div "Inbox 0" at bounding box center [80, 27] width 119 height 12
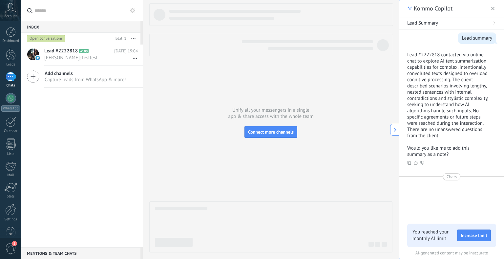
click at [63, 253] on div "Mentions & Team chats 0" at bounding box center [80, 254] width 119 height 12
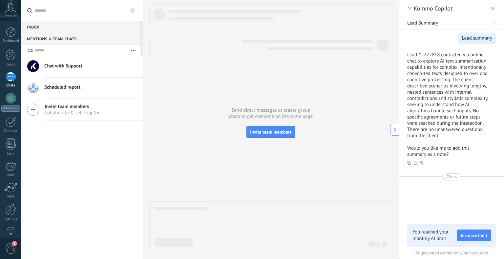
click at [67, 66] on span "Chat with Support" at bounding box center [63, 66] width 38 height 7
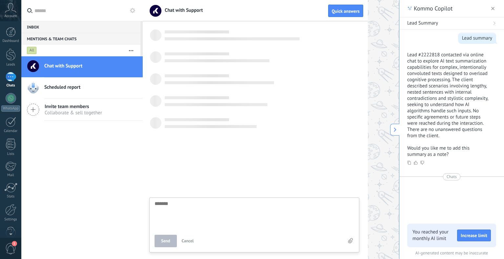
type textarea "*"
type textarea "**"
type textarea "***"
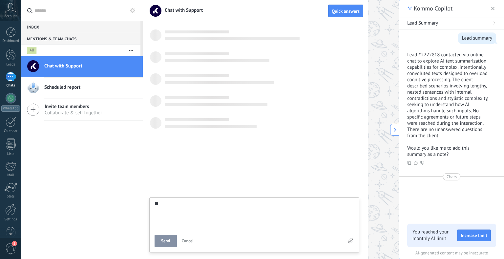
type textarea "***"
type textarea "****"
click at [168, 240] on span "Send" at bounding box center [165, 241] width 9 height 5
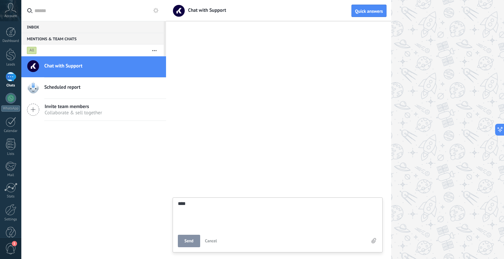
click at [188, 241] on span "Send" at bounding box center [188, 241] width 9 height 5
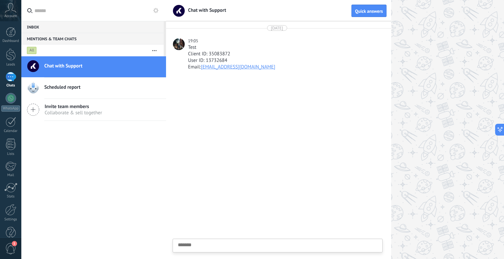
scroll to position [6, 0]
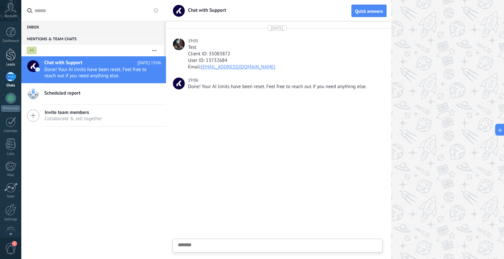
click at [3, 53] on link "Leads" at bounding box center [10, 58] width 21 height 18
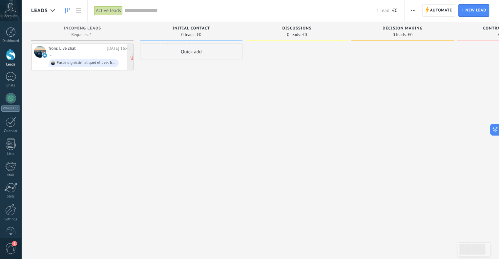
click at [81, 52] on div "from: Live chat [DATE] 16:48 ... Fusce dignissim aliquet elit vel fringilla. Et…" at bounding box center [90, 57] width 82 height 22
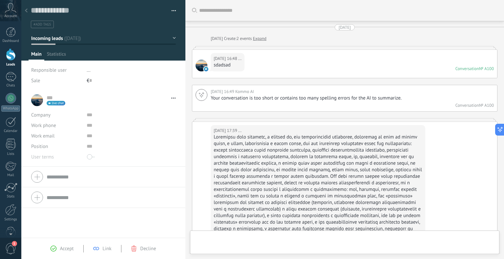
type textarea "**********"
